Goal: Navigation & Orientation: Understand site structure

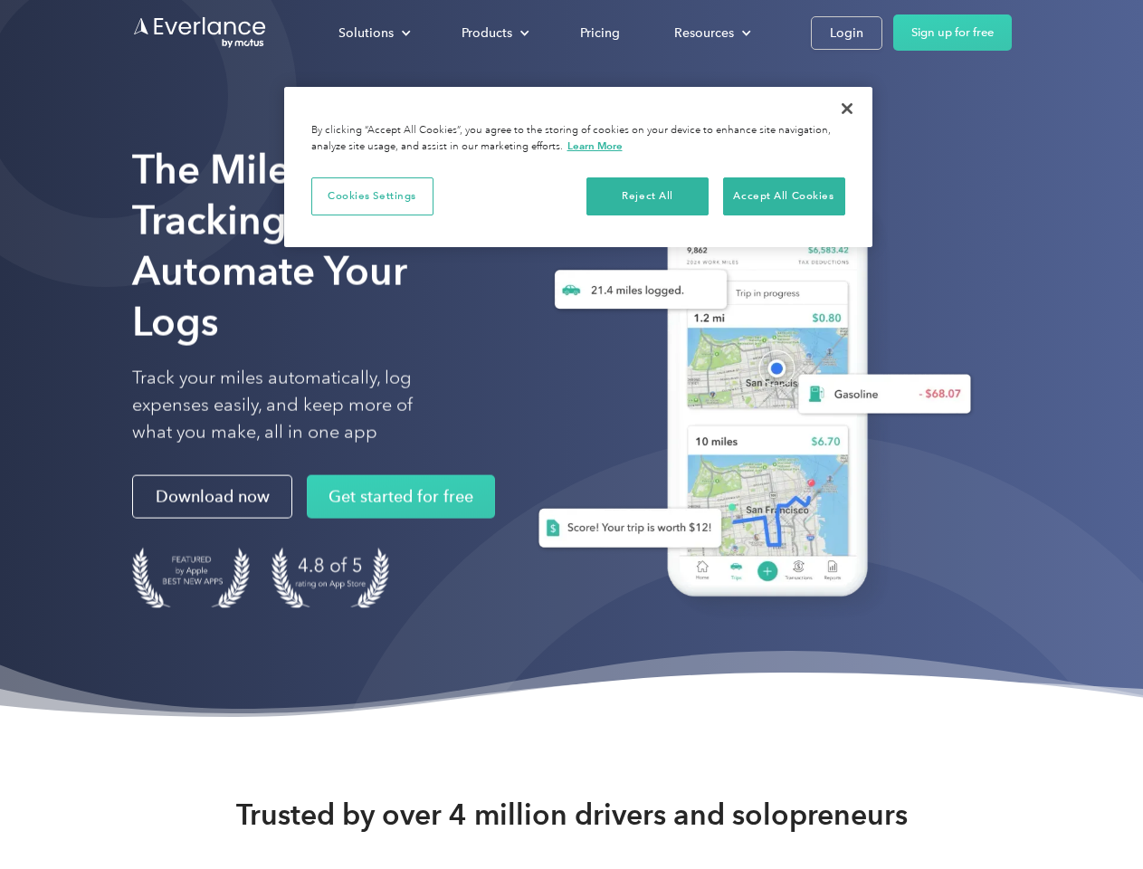
click at [374, 33] on div "Solutions" at bounding box center [365, 33] width 55 height 23
click at [493, 33] on div "Products" at bounding box center [486, 33] width 51 height 23
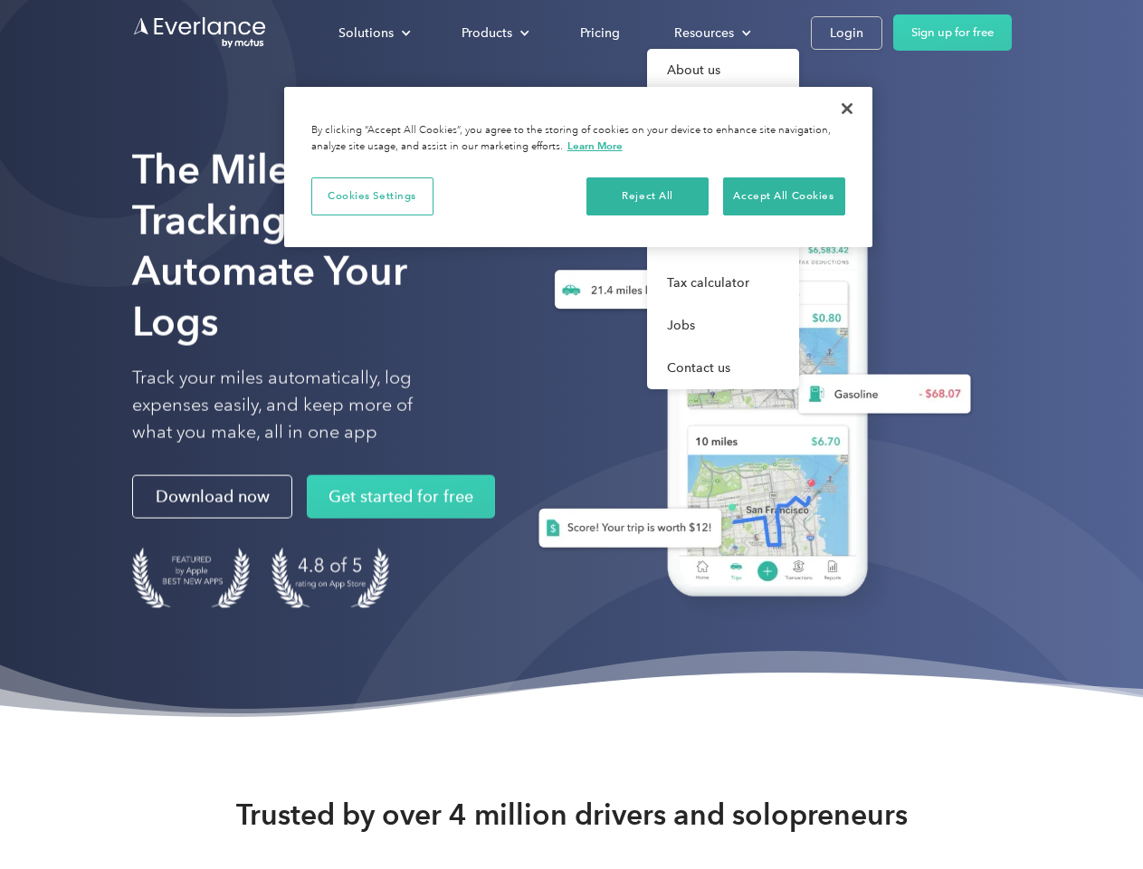
click at [710, 33] on div "Resources" at bounding box center [704, 33] width 60 height 23
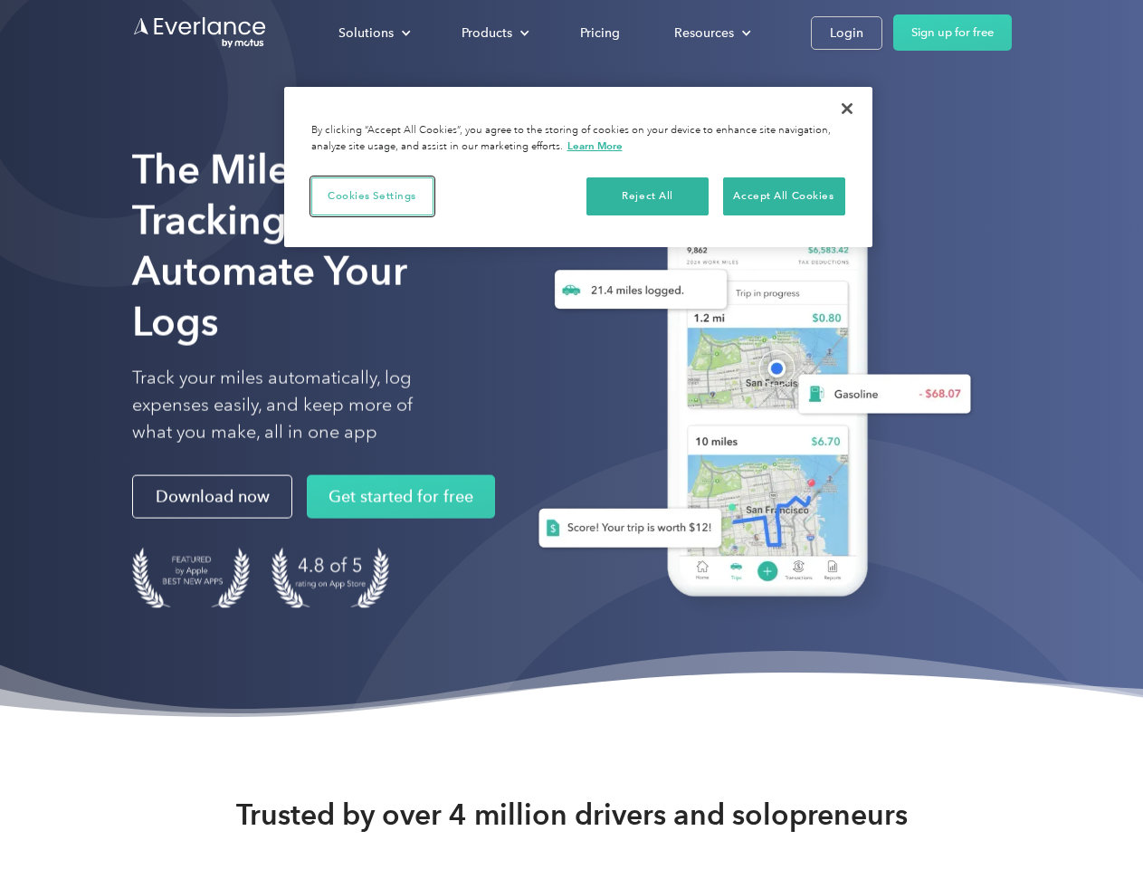
click at [372, 195] on button "Cookies Settings" at bounding box center [372, 196] width 122 height 38
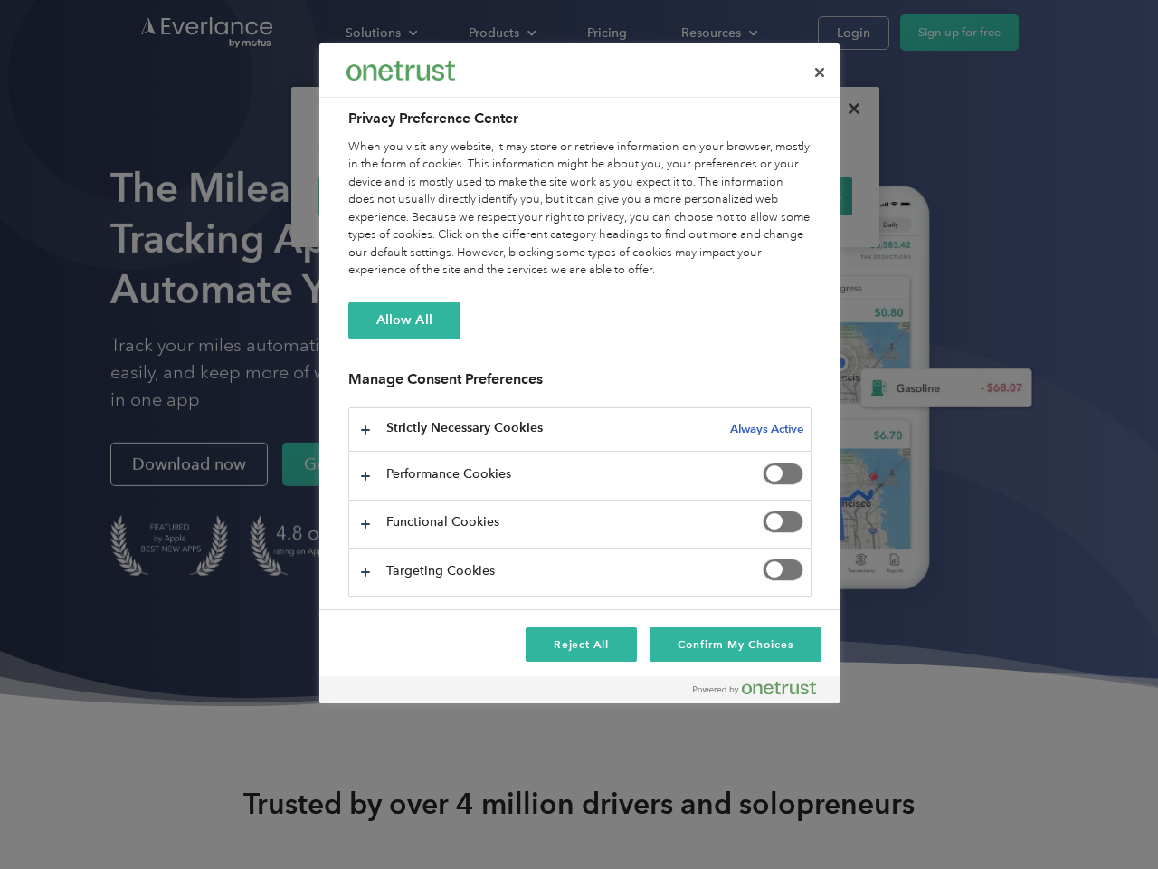
click at [648, 195] on div "When you visit any website, it may store or retrieve information on your browse…" at bounding box center [579, 208] width 463 height 141
click at [784, 195] on div "When you visit any website, it may store or retrieve information on your browse…" at bounding box center [579, 208] width 463 height 141
click at [847, 109] on div at bounding box center [579, 434] width 1158 height 869
